Goal: Information Seeking & Learning: Learn about a topic

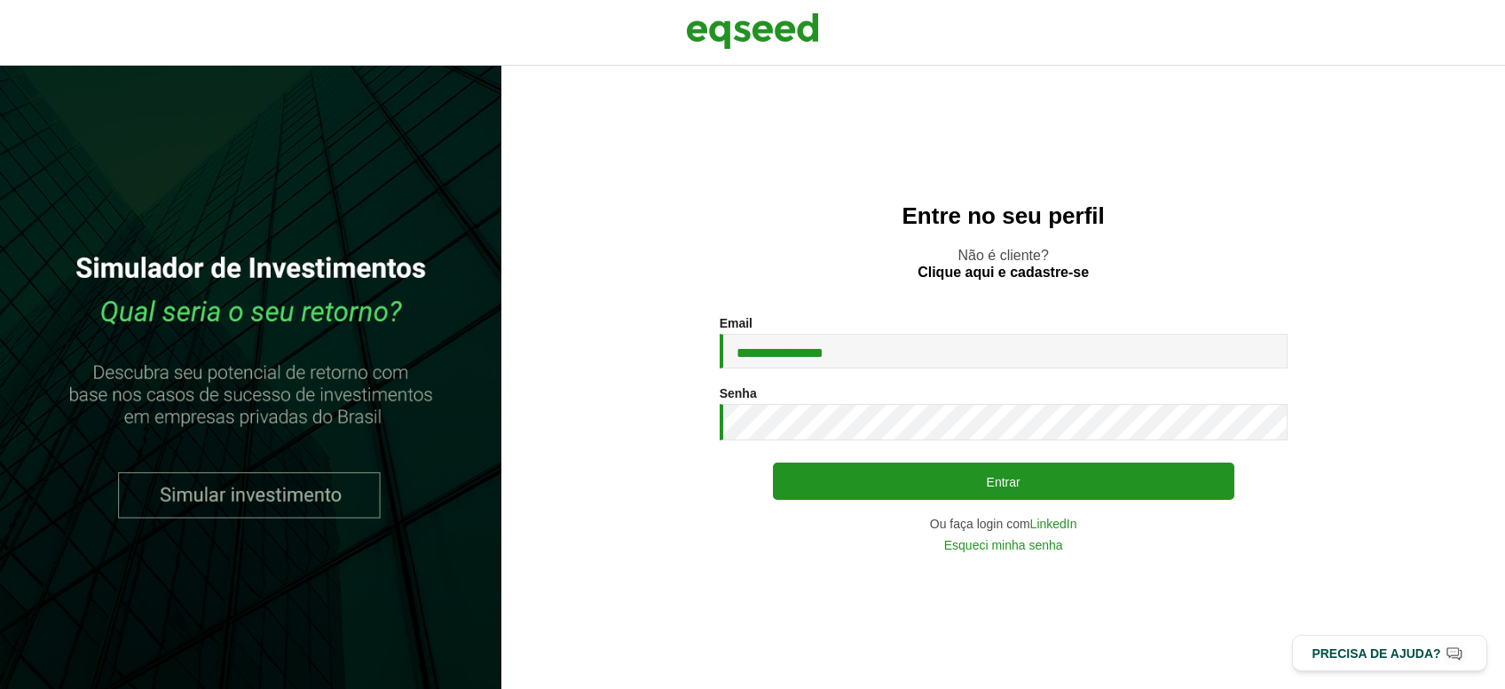
type input "**********"
click at [773, 462] on button "Entrar" at bounding box center [1003, 480] width 461 height 37
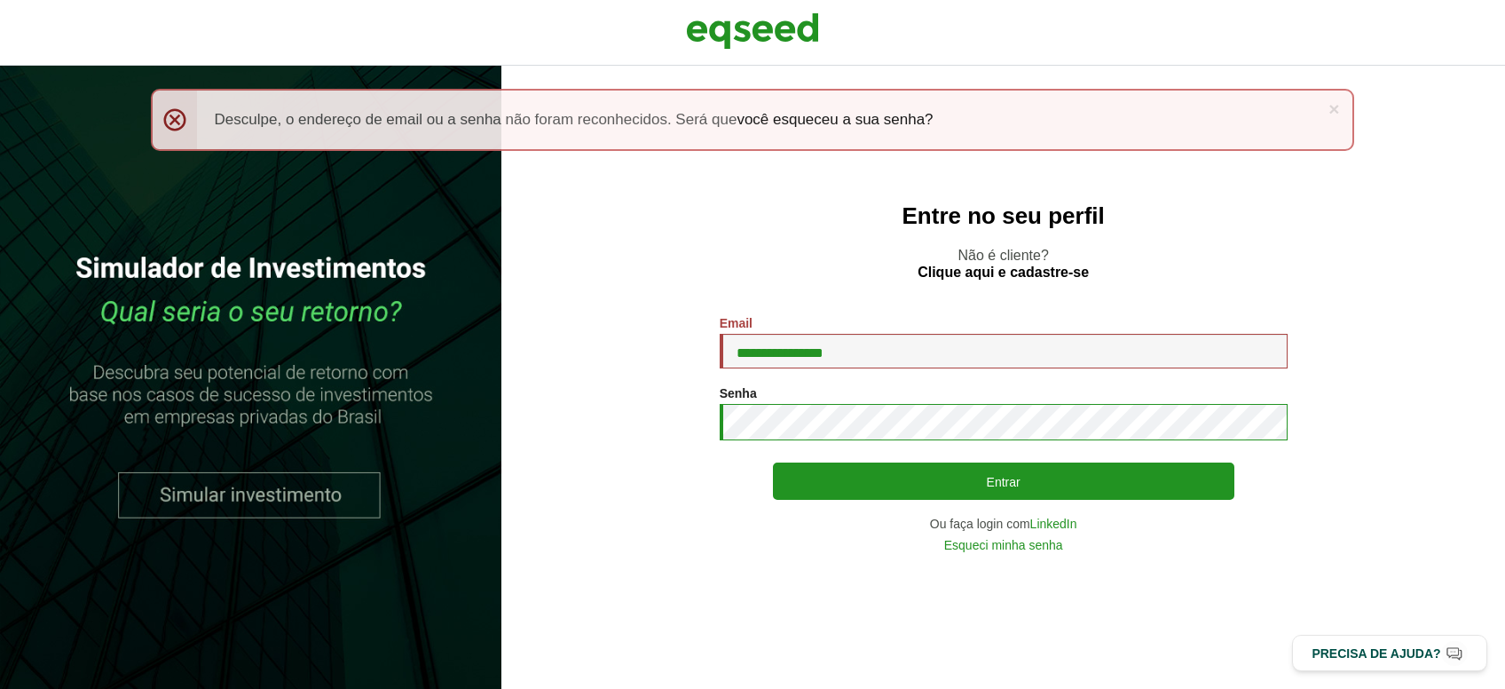
click at [773, 462] on button "Entrar" at bounding box center [1003, 480] width 461 height 37
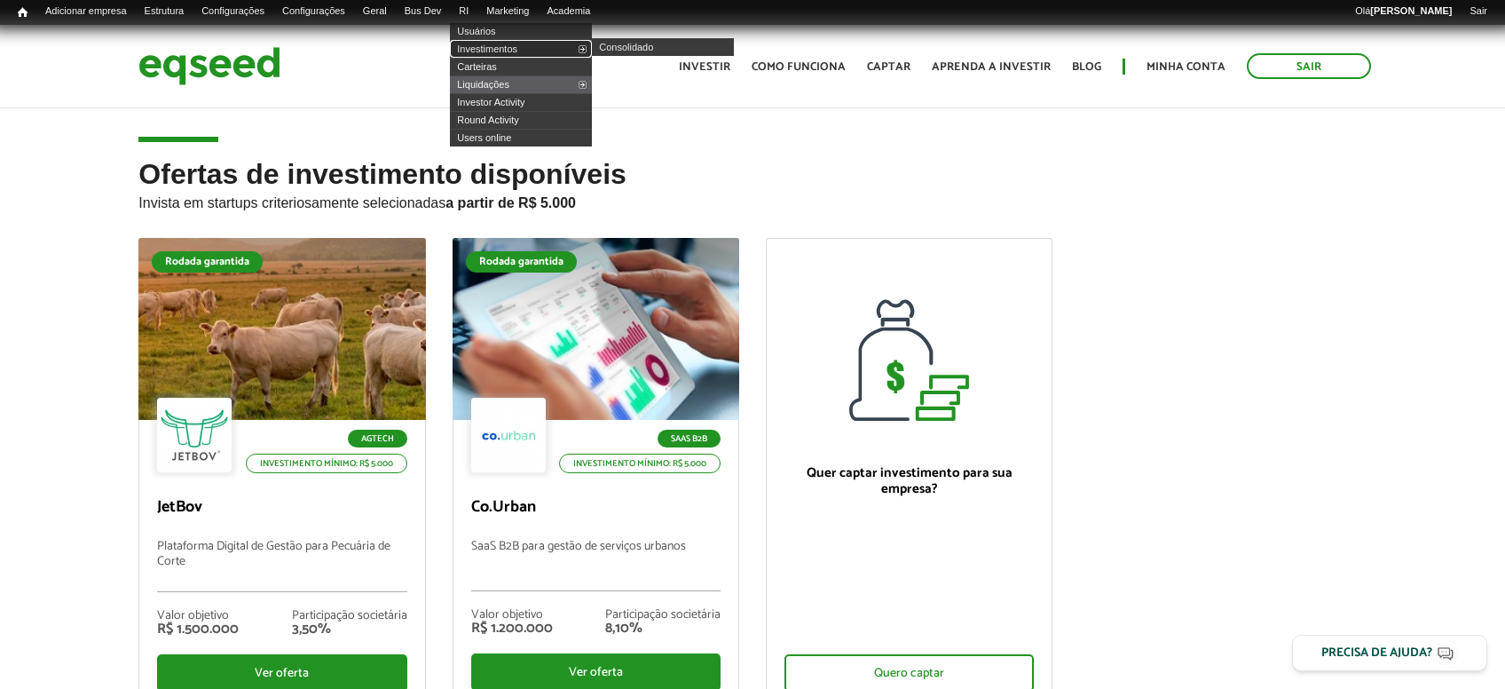
click at [514, 43] on link "Investimentos" at bounding box center [521, 49] width 142 height 18
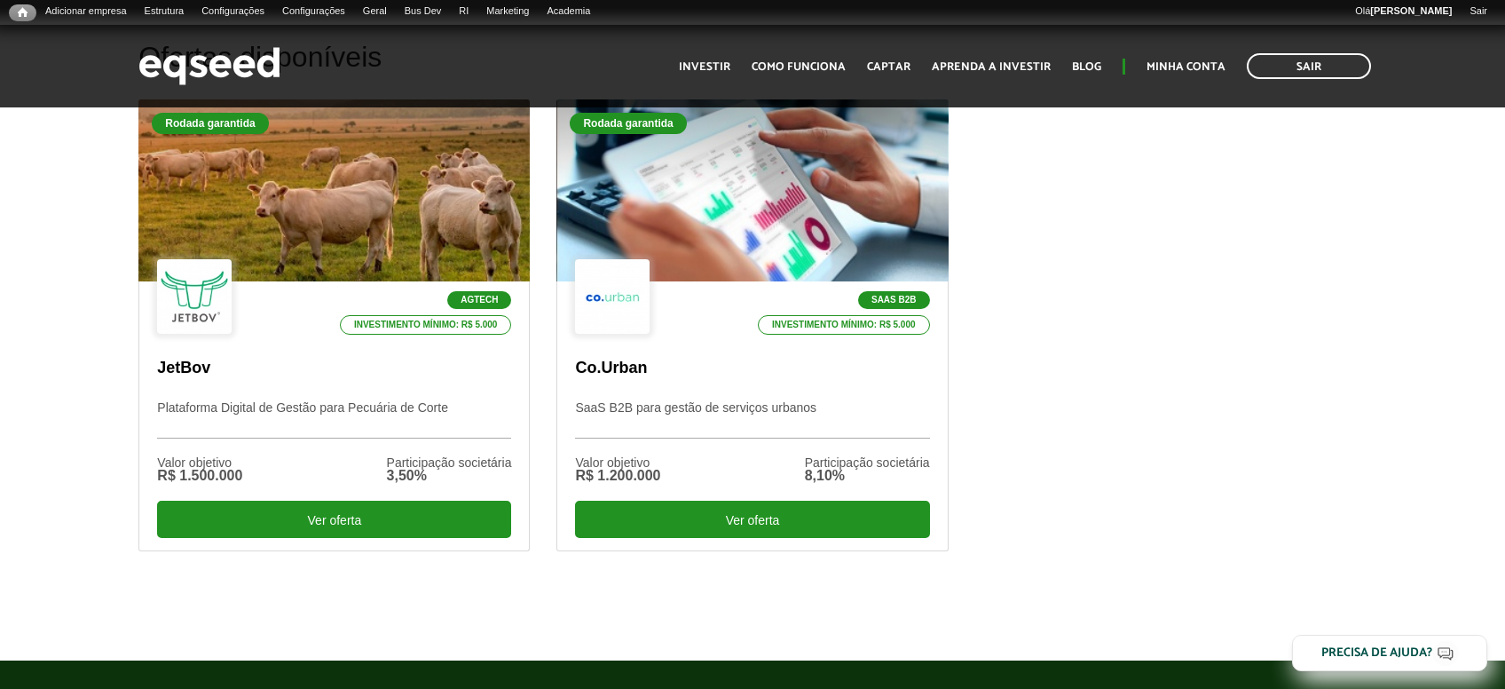
scroll to position [564, 0]
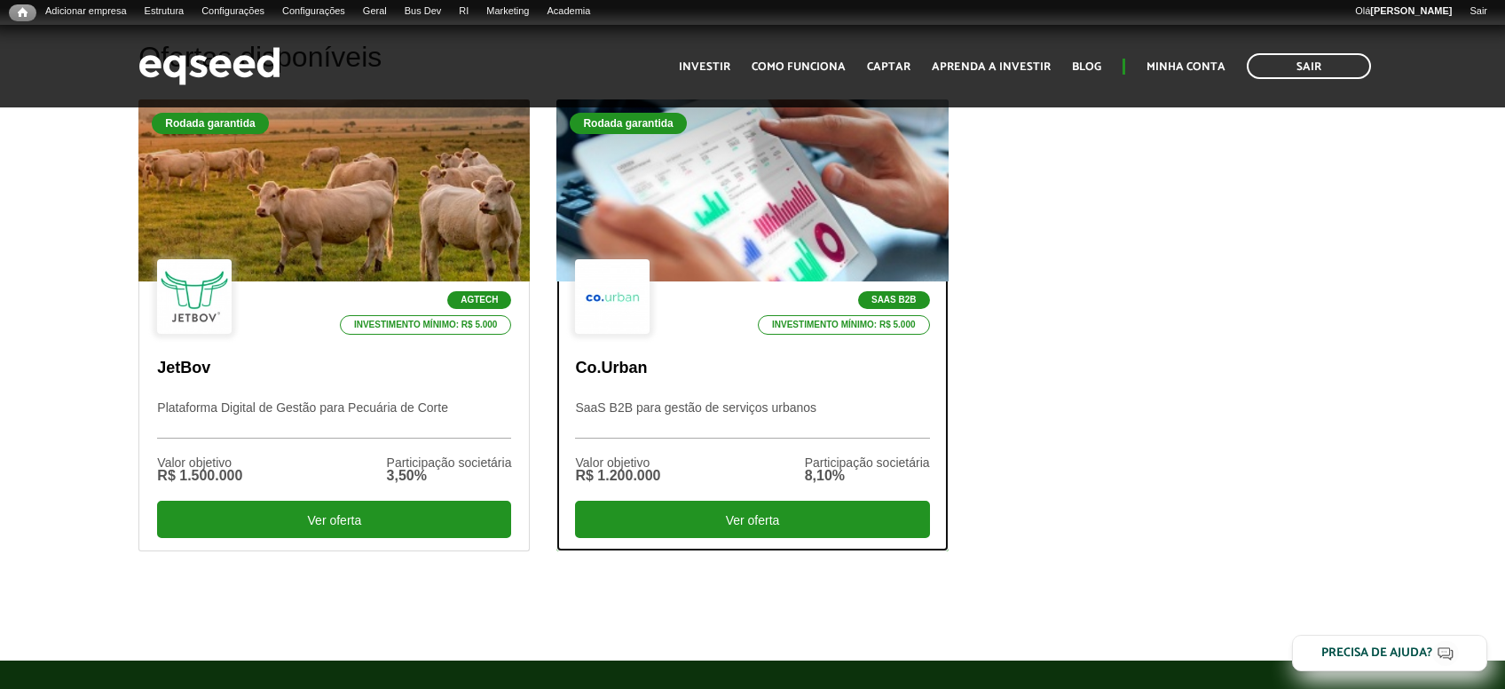
click at [704, 382] on div "SaaS B2B Investimento mínimo: R$ 5.000 Co.Urban SaaS B2B para gestão de serviço…" at bounding box center [752, 415] width 390 height 269
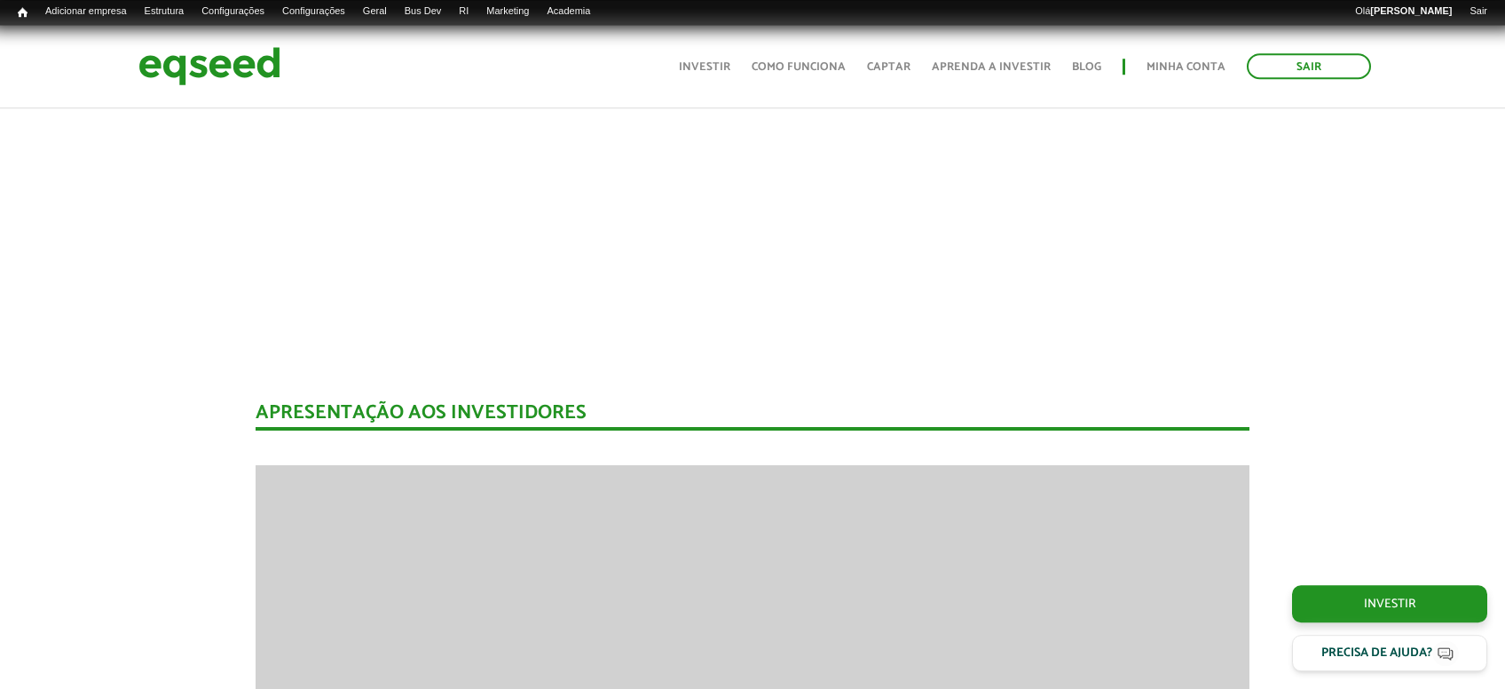
scroll to position [2013, 0]
